Goal: Information Seeking & Learning: Find specific fact

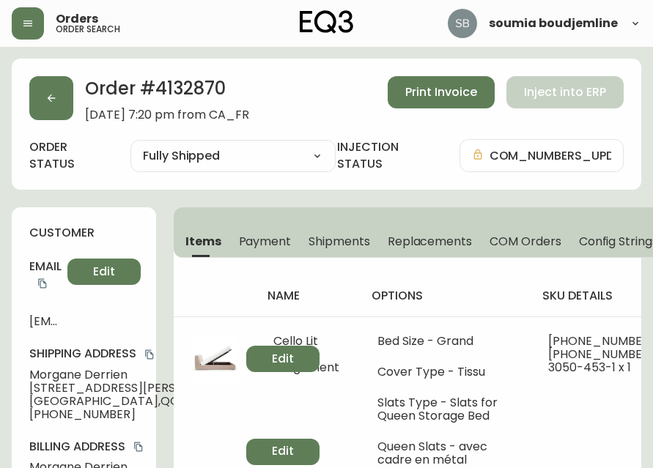
select select "FULLY_SHIPPED"
click at [31, 20] on icon "button" at bounding box center [28, 24] width 12 height 12
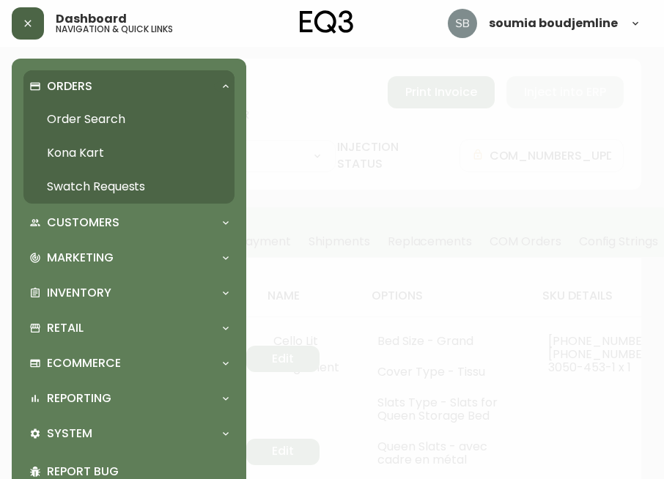
click at [79, 87] on p "Orders" at bounding box center [69, 86] width 45 height 16
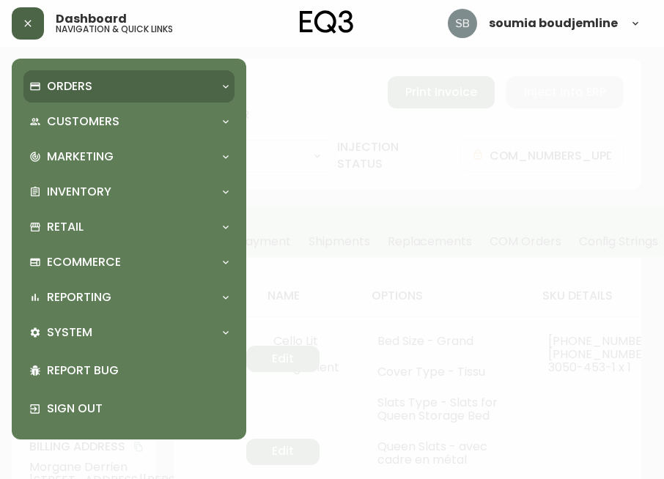
click at [84, 84] on p "Orders" at bounding box center [69, 86] width 45 height 16
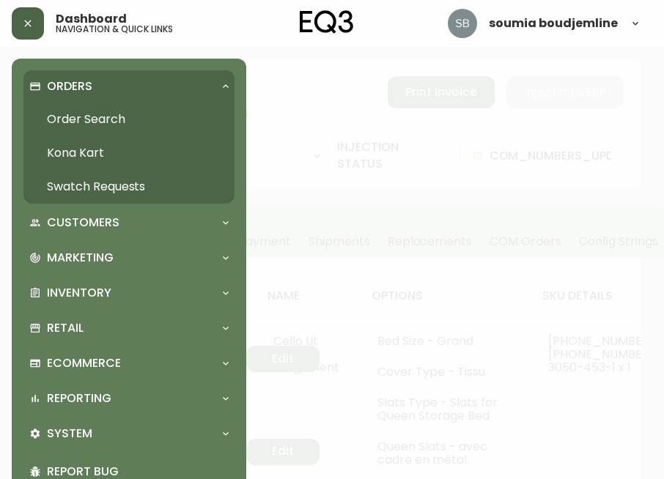
drag, startPoint x: 97, startPoint y: 115, endPoint x: 100, endPoint y: 143, distance: 28.0
click at [97, 115] on link "Order Search" at bounding box center [128, 120] width 211 height 34
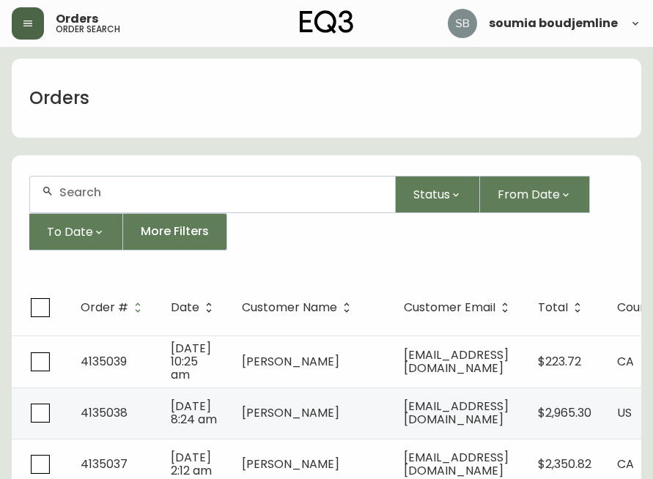
click at [104, 199] on div at bounding box center [212, 195] width 365 height 36
paste input "[EMAIL_ADDRESS][DOMAIN_NAME]"
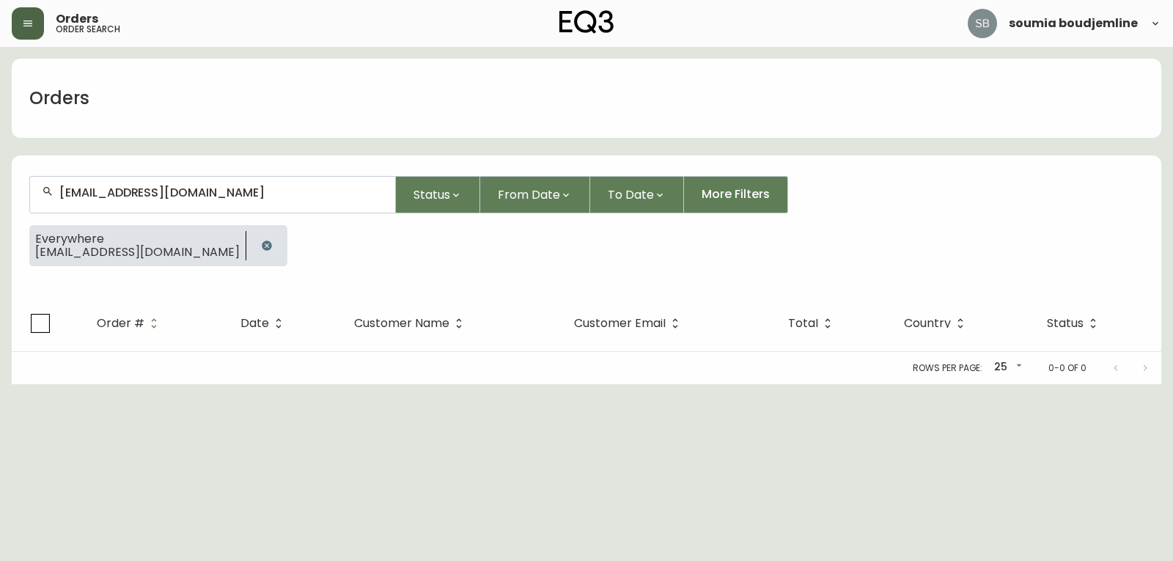
type input "[EMAIL_ADDRESS][DOMAIN_NAME]"
click at [29, 40] on div "Orders order search soumia boudjemline" at bounding box center [586, 23] width 1149 height 47
click at [34, 35] on button "button" at bounding box center [28, 23] width 32 height 32
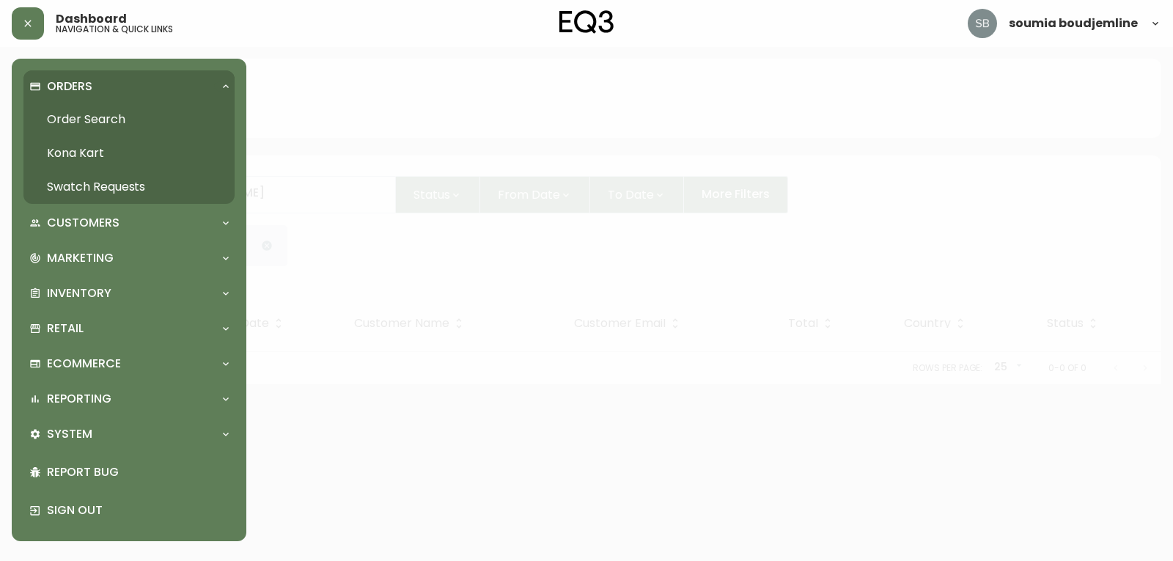
click at [90, 113] on link "Order Search" at bounding box center [128, 120] width 211 height 34
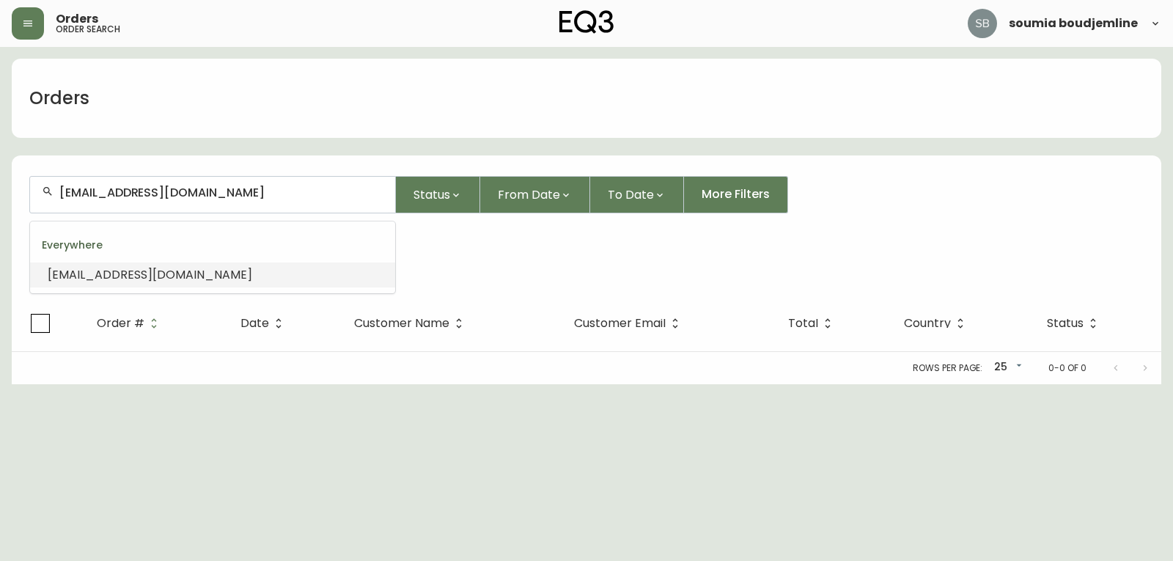
drag, startPoint x: 285, startPoint y: 196, endPoint x: 37, endPoint y: 186, distance: 247.9
click at [37, 186] on div "[EMAIL_ADDRESS][DOMAIN_NAME]" at bounding box center [212, 195] width 365 height 36
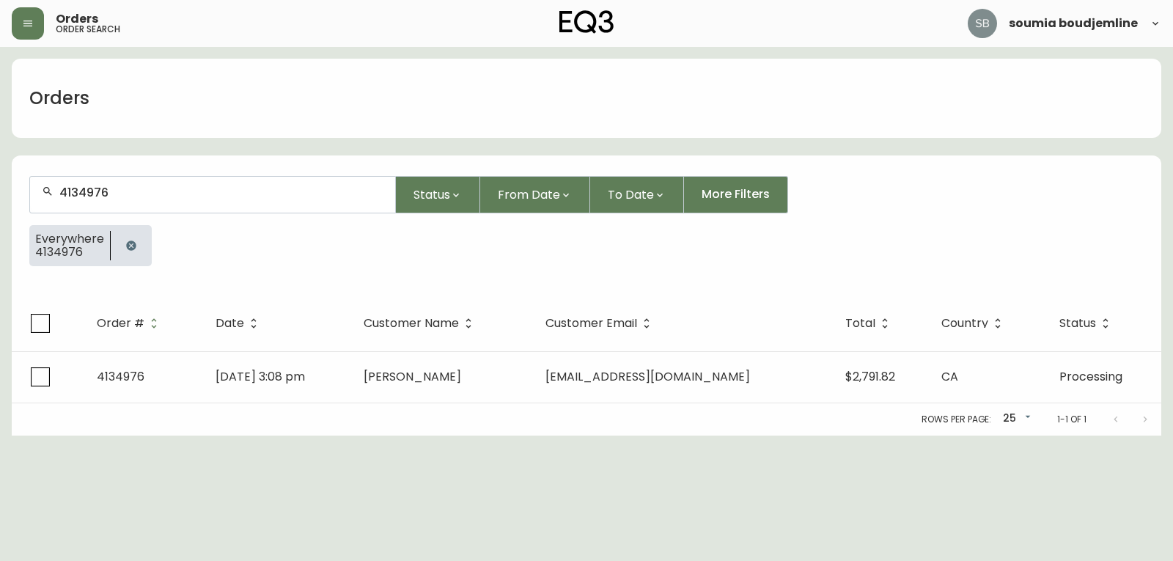
type input "4134976"
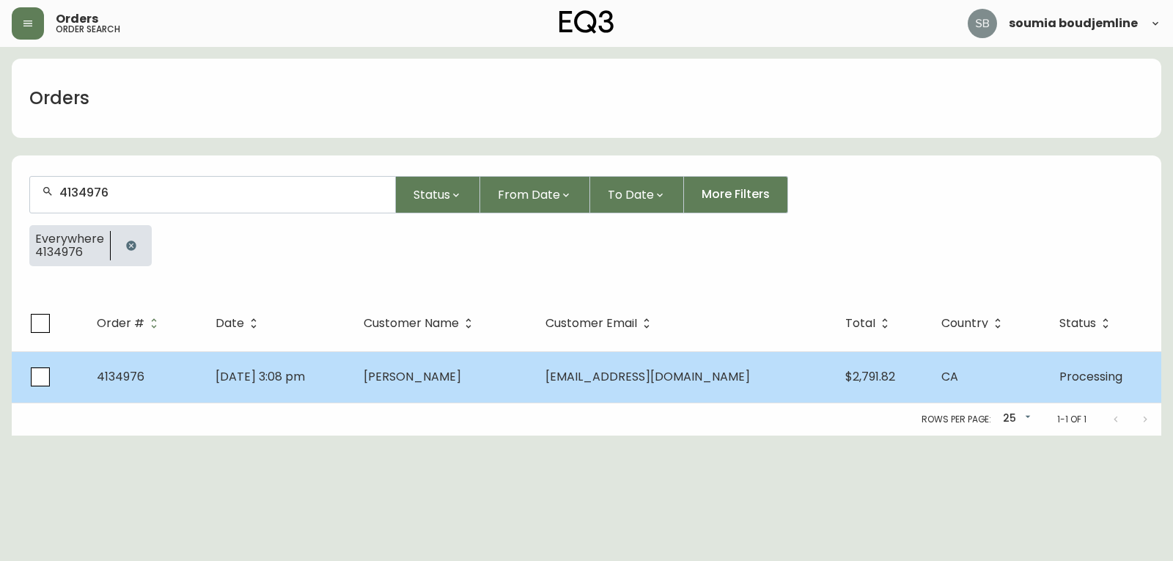
click at [452, 382] on span "[PERSON_NAME]" at bounding box center [412, 376] width 97 height 17
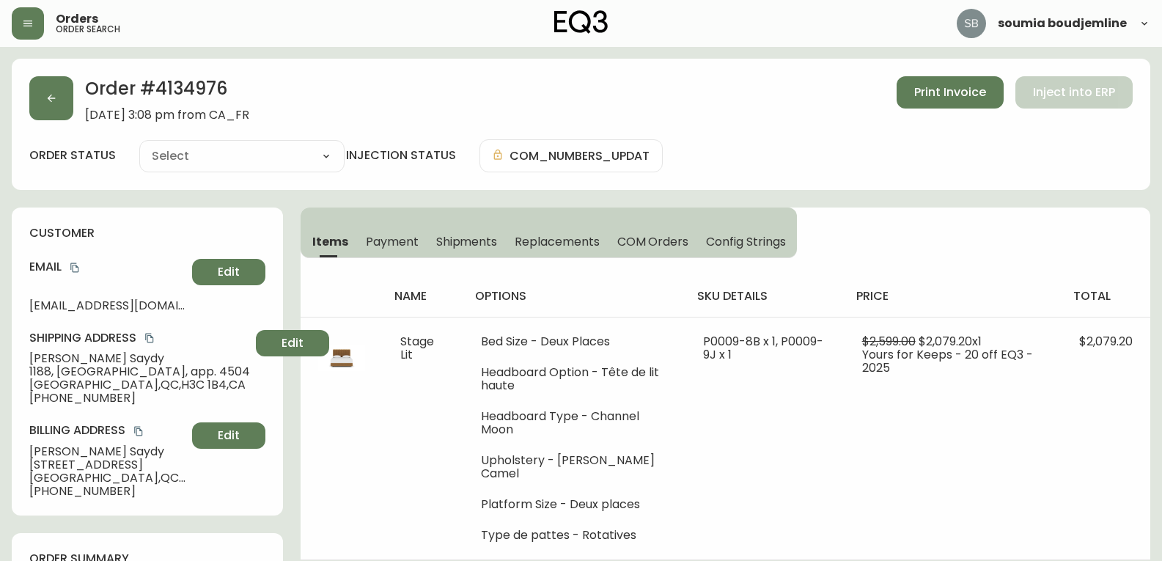
type input "Processing"
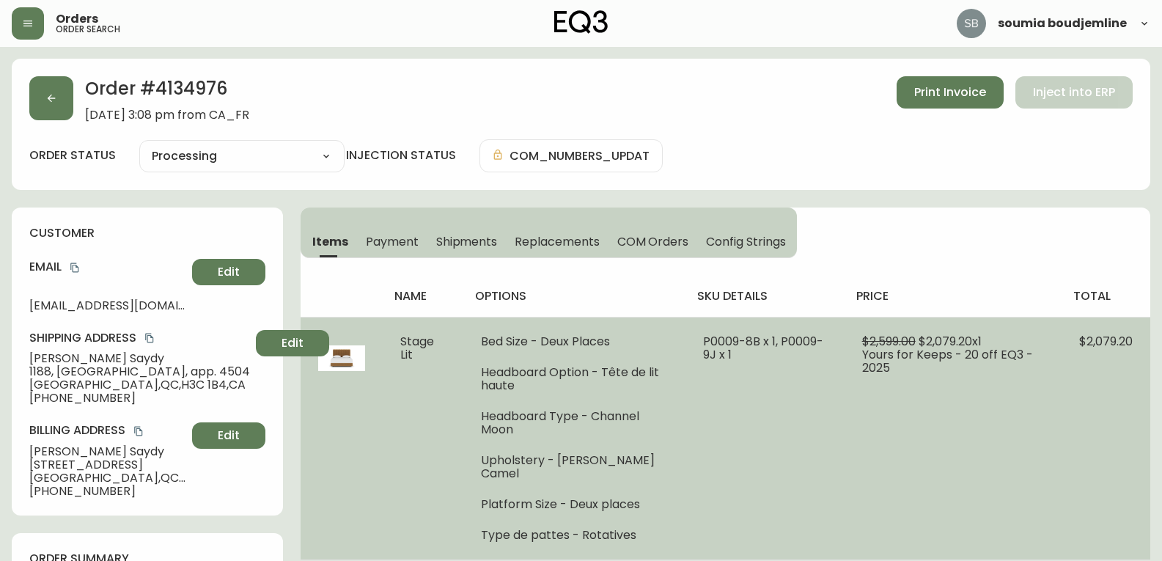
select select "PROCESSING"
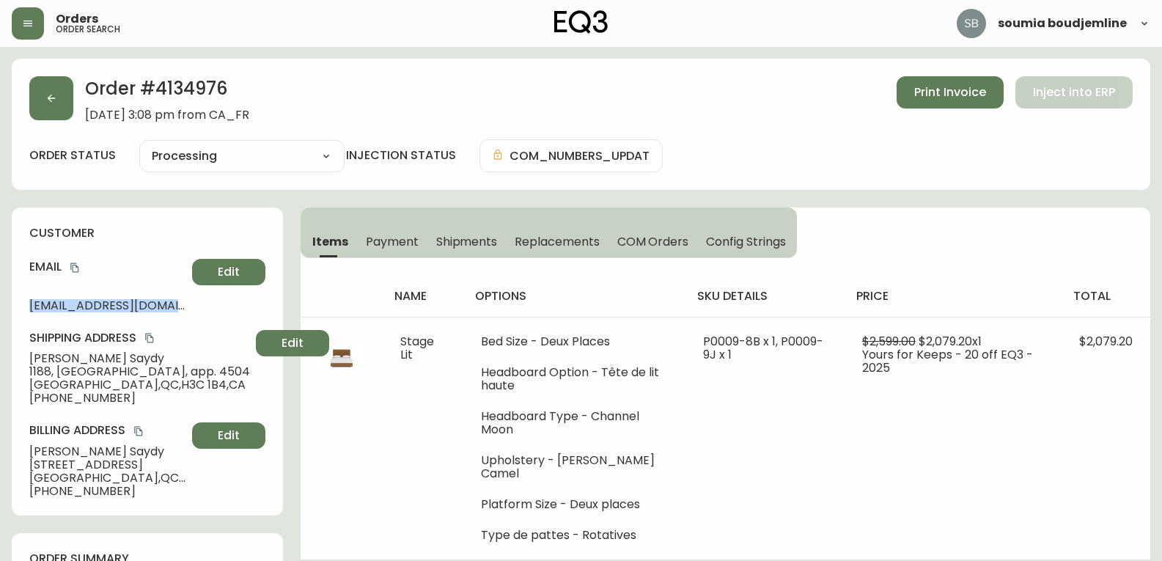
drag, startPoint x: 199, startPoint y: 306, endPoint x: 0, endPoint y: 295, distance: 199.7
copy span "[EMAIL_ADDRESS][DOMAIN_NAME]"
drag, startPoint x: 113, startPoint y: 394, endPoint x: 0, endPoint y: 400, distance: 113.1
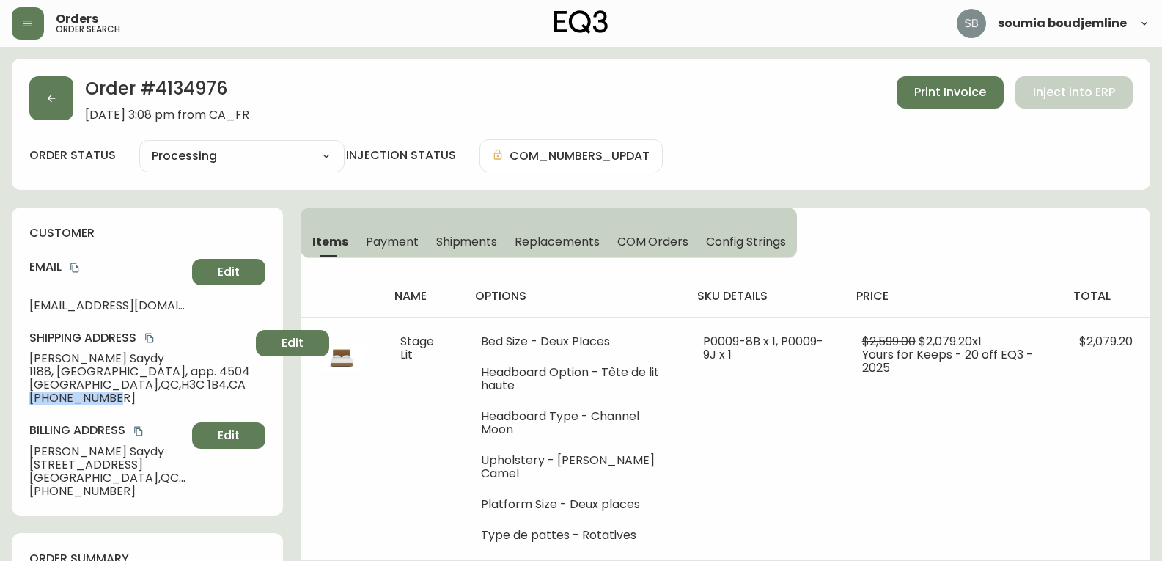
copy span "[PHONE_NUMBER]"
drag, startPoint x: 108, startPoint y: 358, endPoint x: 10, endPoint y: 356, distance: 97.5
copy span "[PERSON_NAME]"
click at [127, 354] on span "[PERSON_NAME]" at bounding box center [139, 358] width 221 height 13
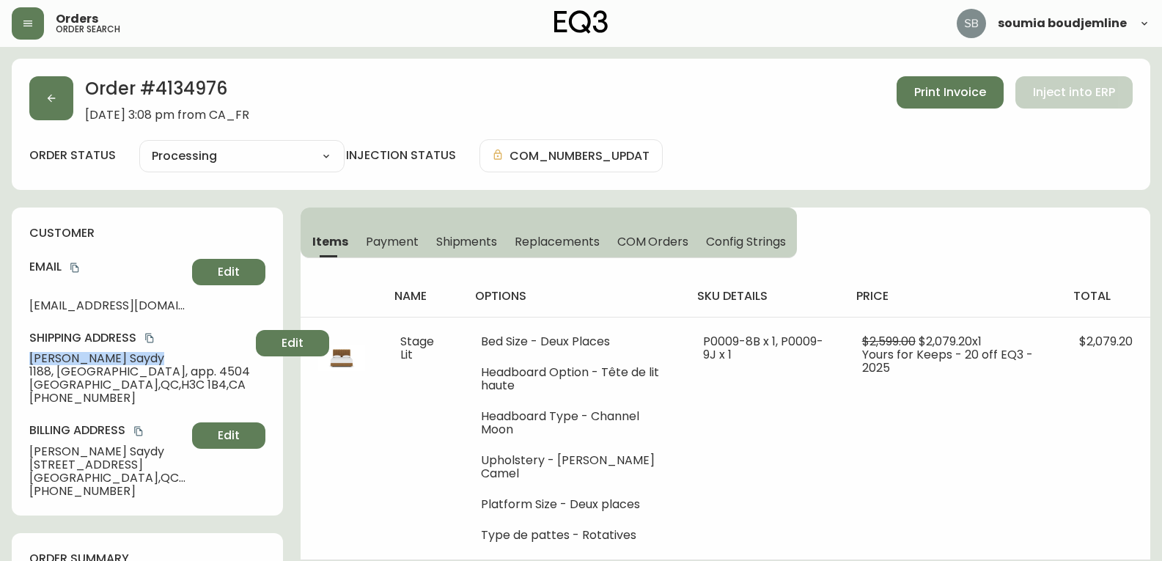
drag, startPoint x: 62, startPoint y: 354, endPoint x: 12, endPoint y: 356, distance: 49.9
click at [12, 356] on div "customer Email [EMAIL_ADDRESS][DOMAIN_NAME] Edit Shipping Address [PERSON_NAME]…" at bounding box center [147, 361] width 271 height 308
copy span "[PERSON_NAME]"
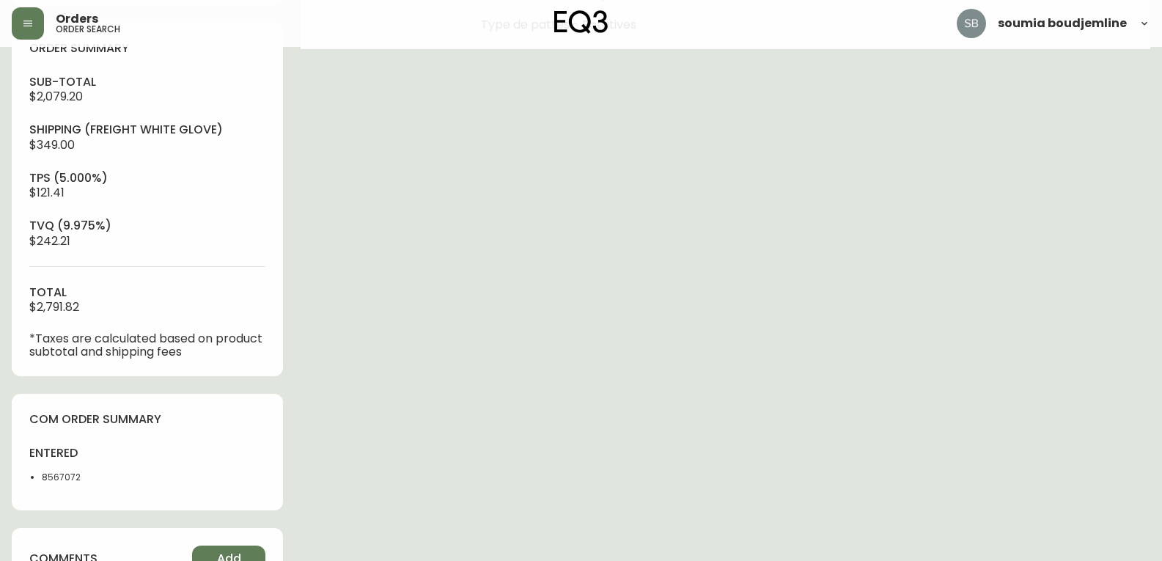
scroll to position [513, 0]
drag, startPoint x: 92, startPoint y: 472, endPoint x: 39, endPoint y: 476, distance: 52.9
click at [39, 468] on ul "8567072" at bounding box center [83, 474] width 109 height 13
copy li "8567072"
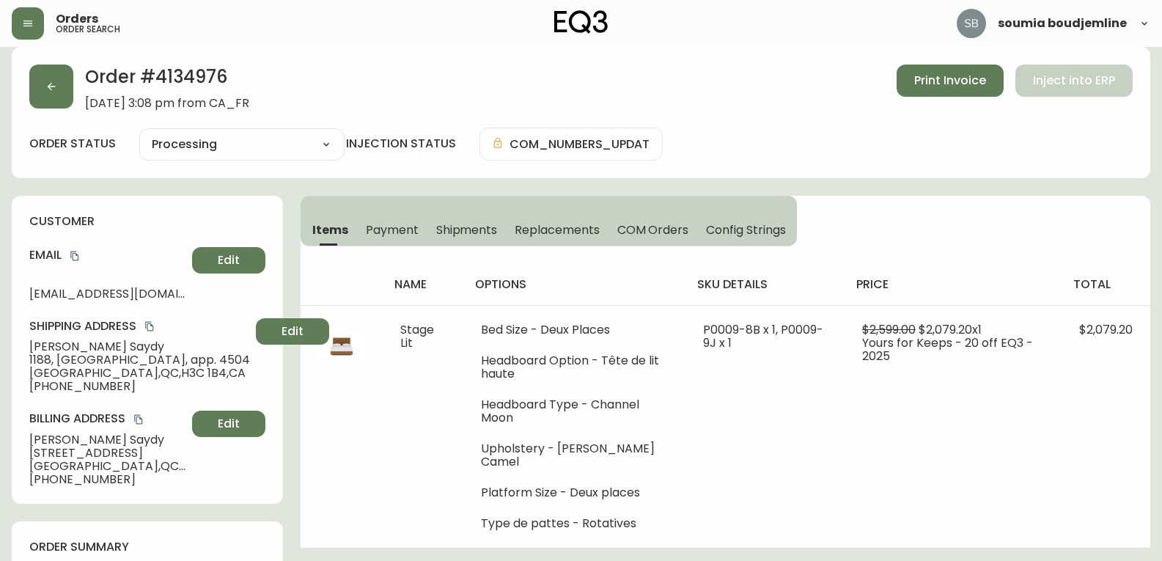
scroll to position [0, 0]
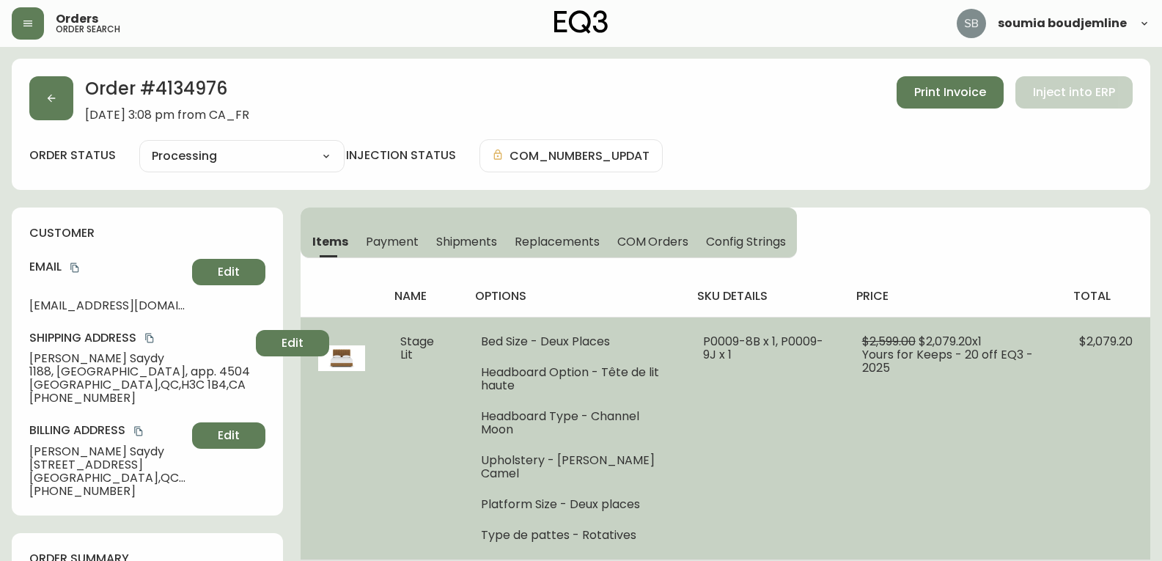
click at [652, 468] on td "P0009-8B x 1, P0009-9J x 1" at bounding box center [764, 438] width 158 height 243
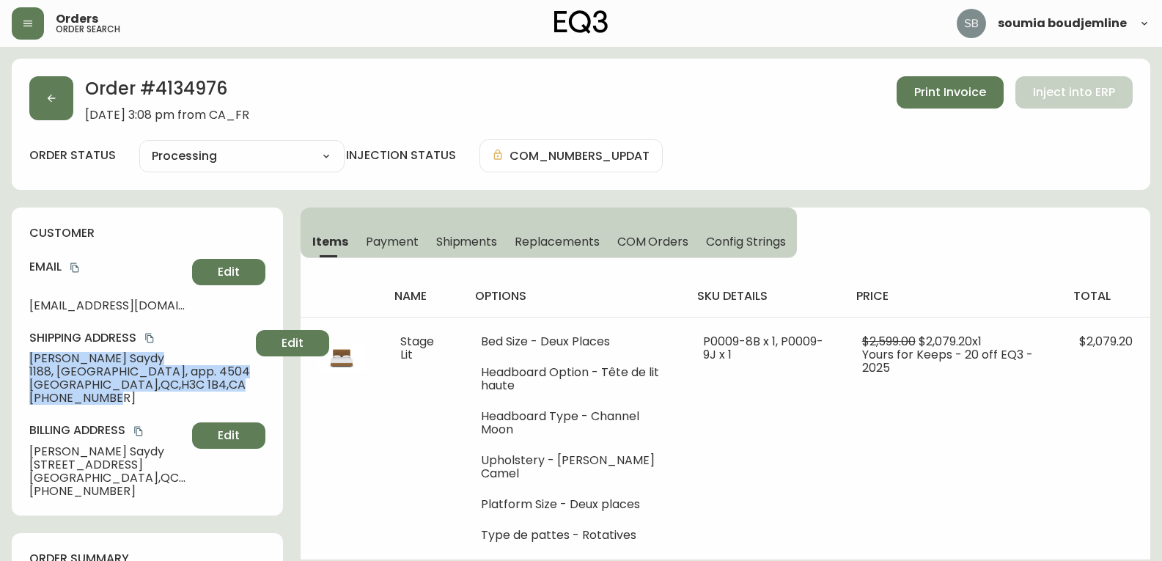
drag, startPoint x: 111, startPoint y: 399, endPoint x: 29, endPoint y: 361, distance: 90.5
click at [29, 361] on div "Shipping Address [PERSON_NAME] [GEOGRAPHIC_DATA], app. [STREET_ADDRESS] [PHONE_…" at bounding box center [147, 367] width 236 height 75
copy div "[PERSON_NAME] 1188, [GEOGRAPHIC_DATA], app. [STREET_ADDRESS] [PHONE_NUMBER]"
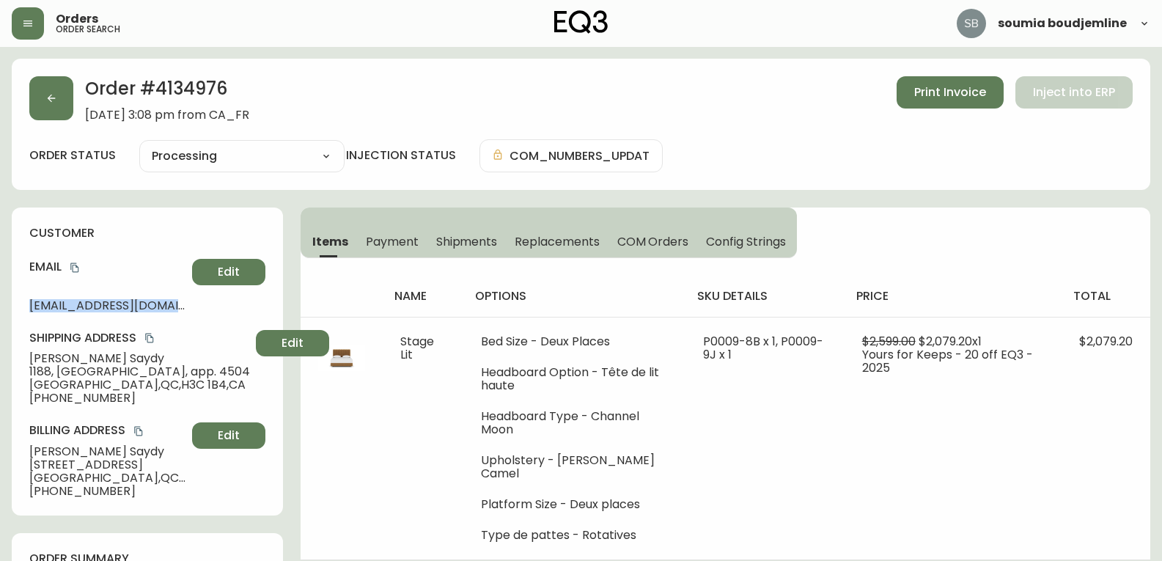
drag, startPoint x: 188, startPoint y: 306, endPoint x: 4, endPoint y: 303, distance: 184.7
copy span "[EMAIL_ADDRESS][DOMAIN_NAME]"
